Goal: Task Accomplishment & Management: Complete application form

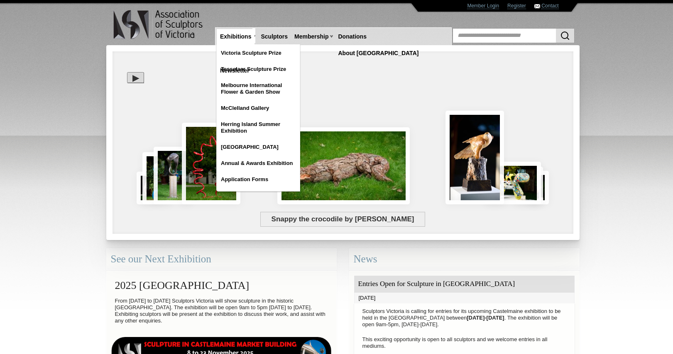
click at [240, 37] on link "Exhibitions" at bounding box center [236, 36] width 38 height 15
click at [241, 51] on link "Victoria Sculpture Prize" at bounding box center [258, 53] width 83 height 15
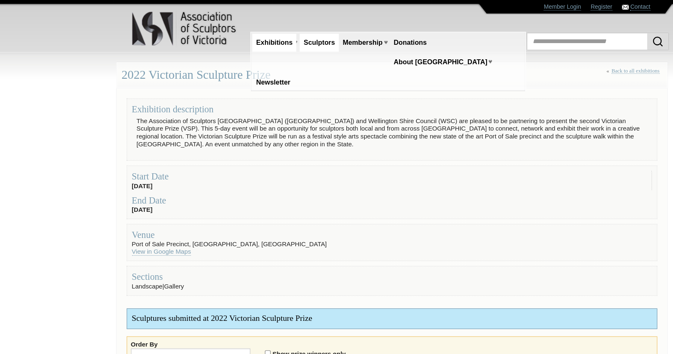
click at [278, 34] on link "Sculptors" at bounding box center [274, 36] width 34 height 15
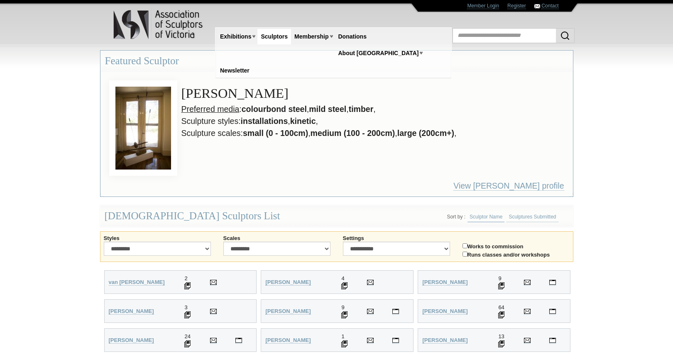
click at [166, 20] on img at bounding box center [158, 24] width 91 height 33
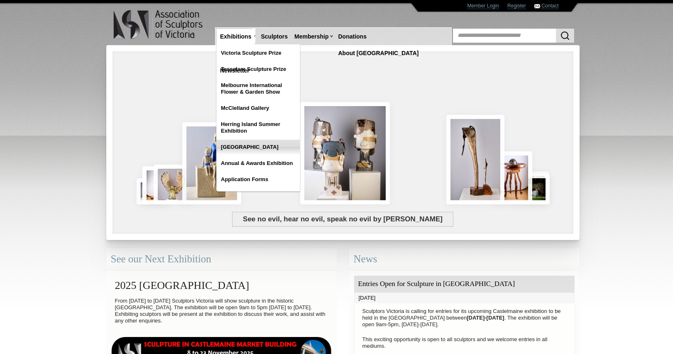
click at [271, 149] on link "[GEOGRAPHIC_DATA]" at bounding box center [258, 147] width 83 height 15
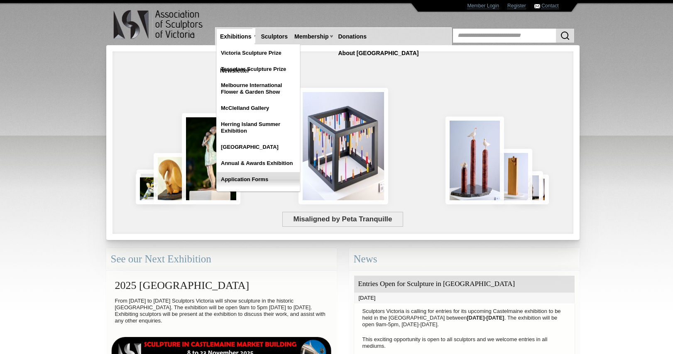
click at [250, 176] on link "Application Forms" at bounding box center [258, 179] width 83 height 15
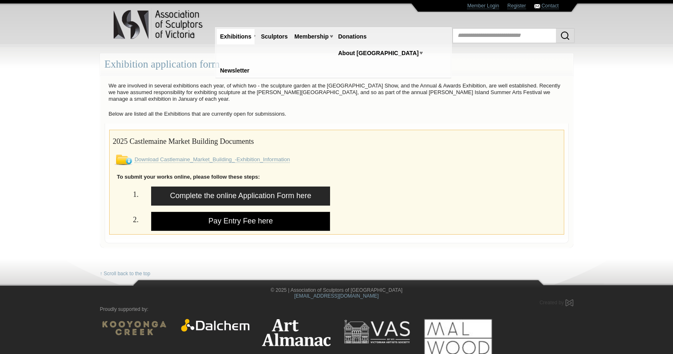
click at [229, 222] on link "Pay Entry Fee here" at bounding box center [240, 221] width 179 height 19
